Goal: Check status: Check status

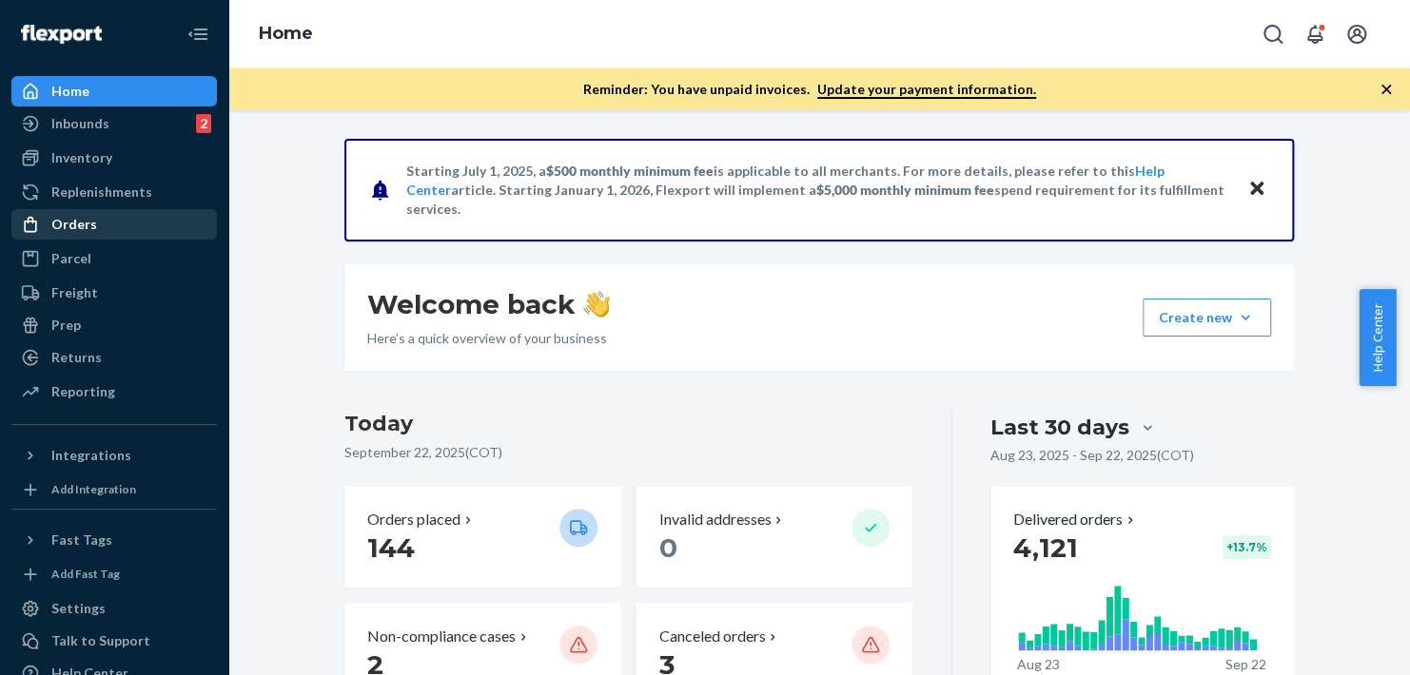
click at [134, 221] on div "Orders" at bounding box center [114, 224] width 202 height 27
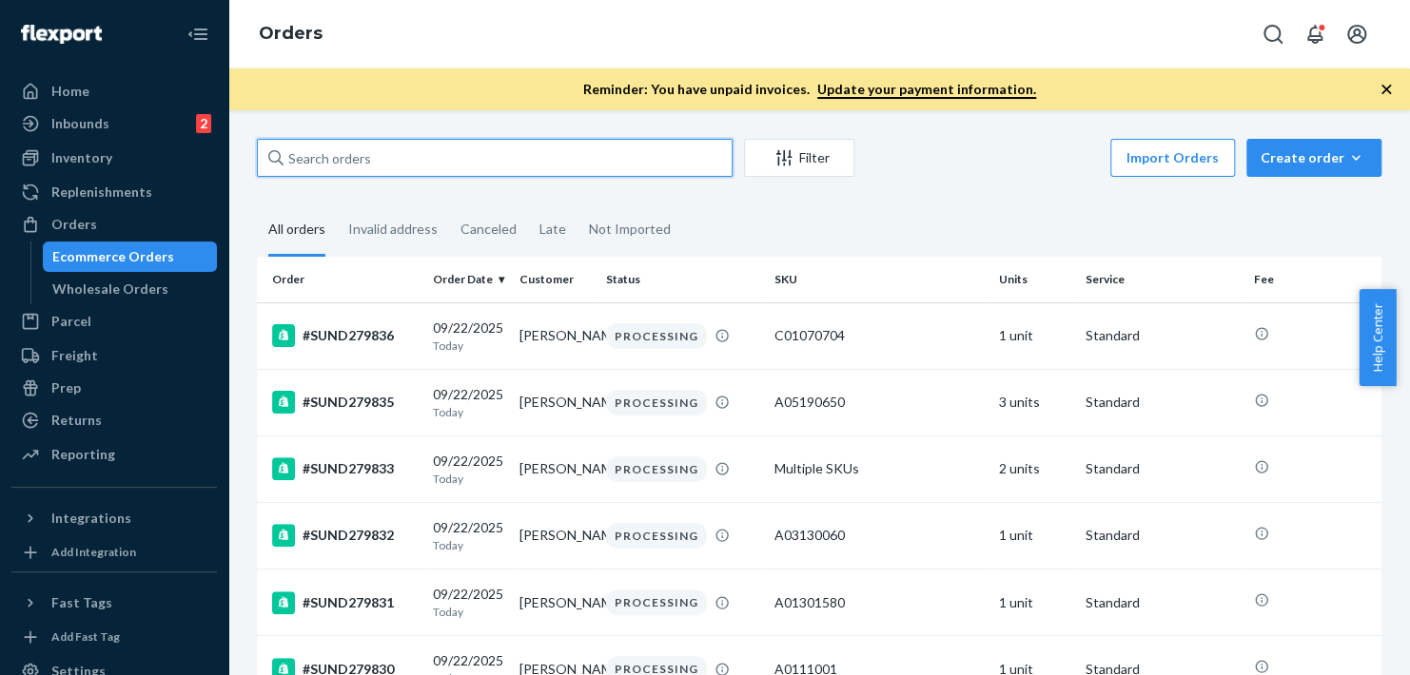
click at [362, 147] on input "text" at bounding box center [495, 158] width 476 height 38
paste input "178175171"
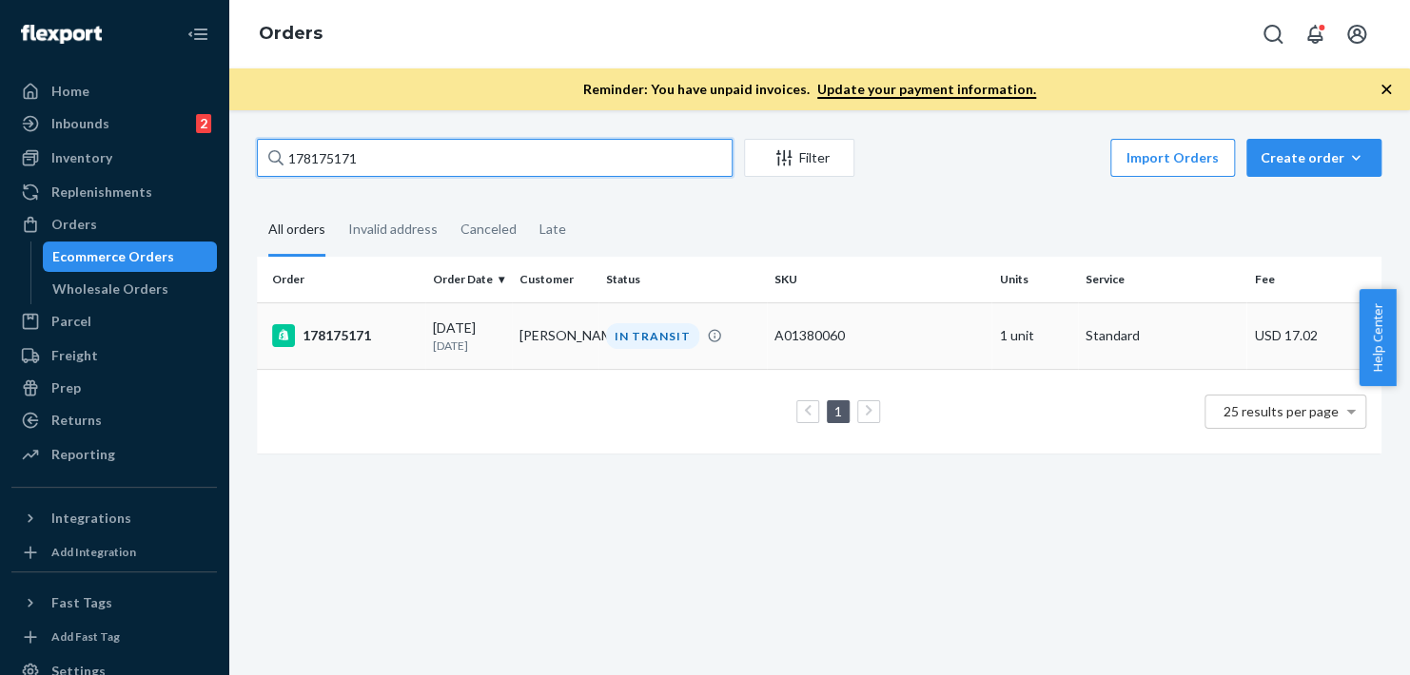
type input "178175171"
click at [362, 336] on div "178175171" at bounding box center [345, 335] width 146 height 23
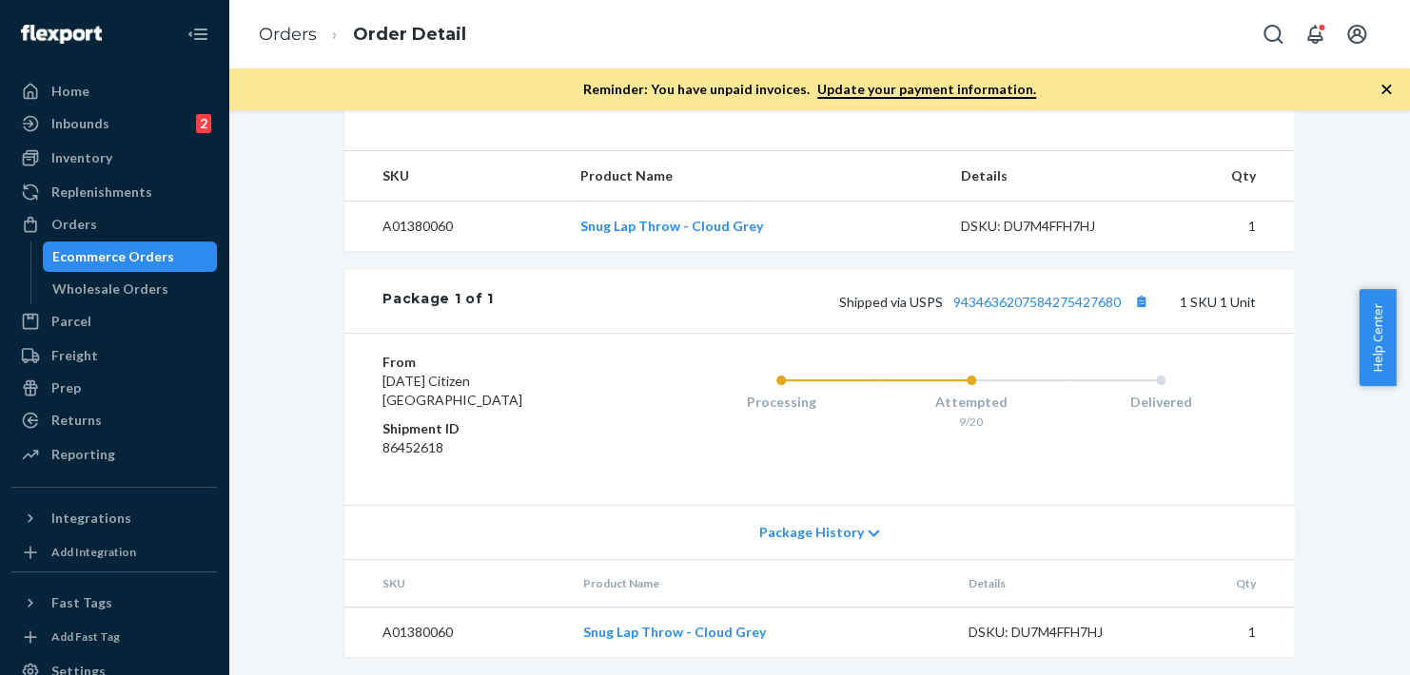
scroll to position [695, 0]
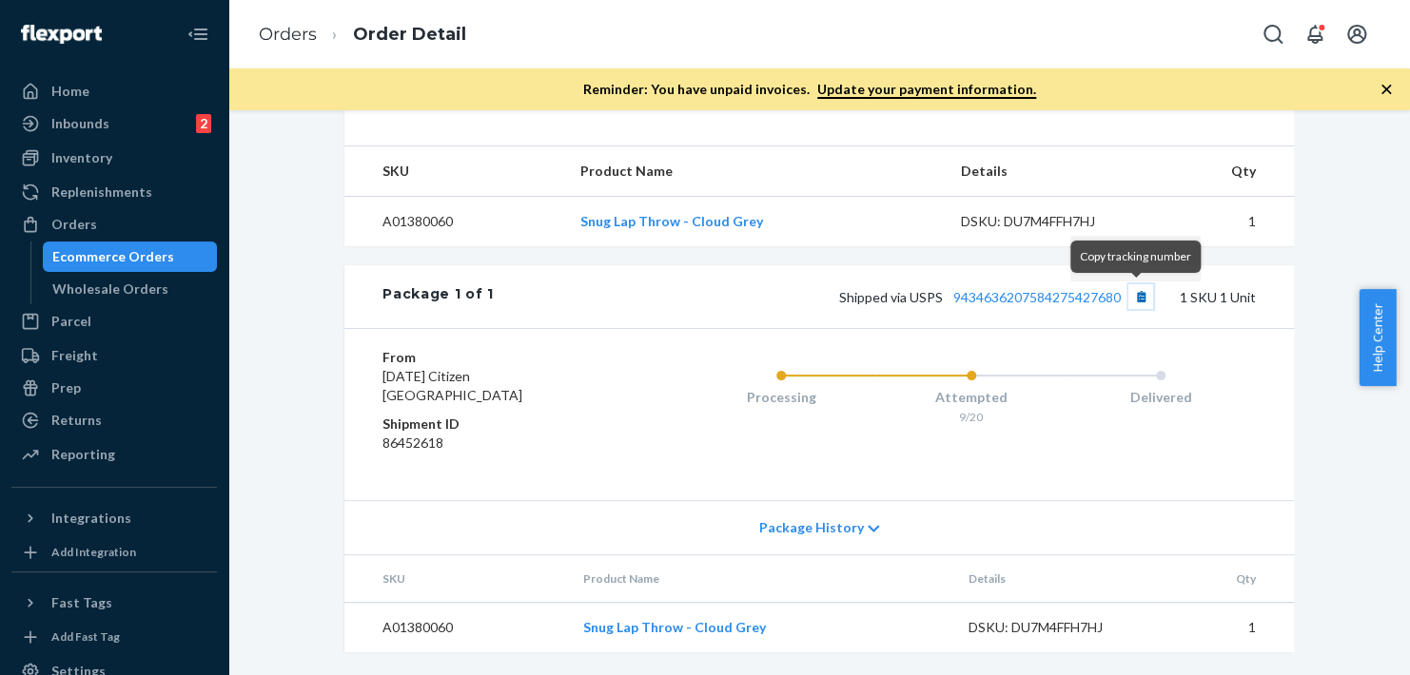
click at [1128, 300] on button "Copy tracking number" at bounding box center [1140, 296] width 25 height 25
